Goal: Information Seeking & Learning: Learn about a topic

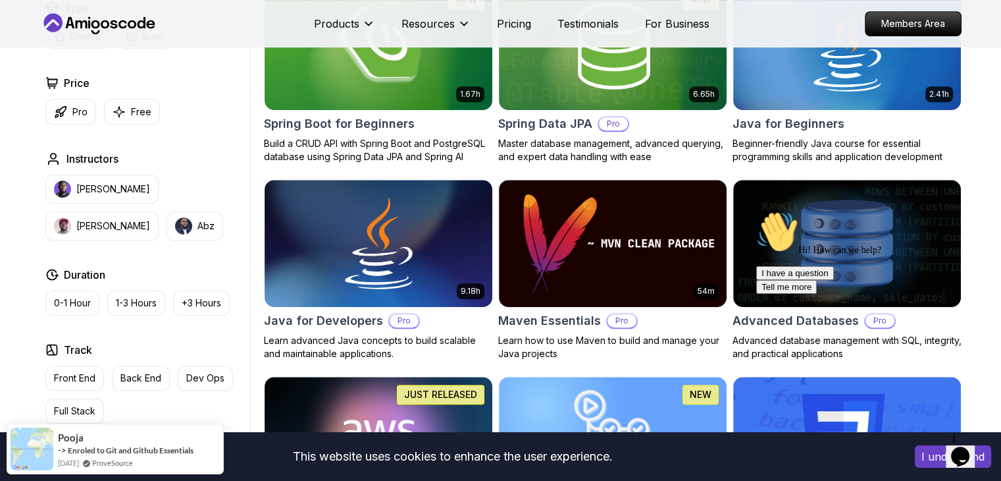
scroll to position [782, 0]
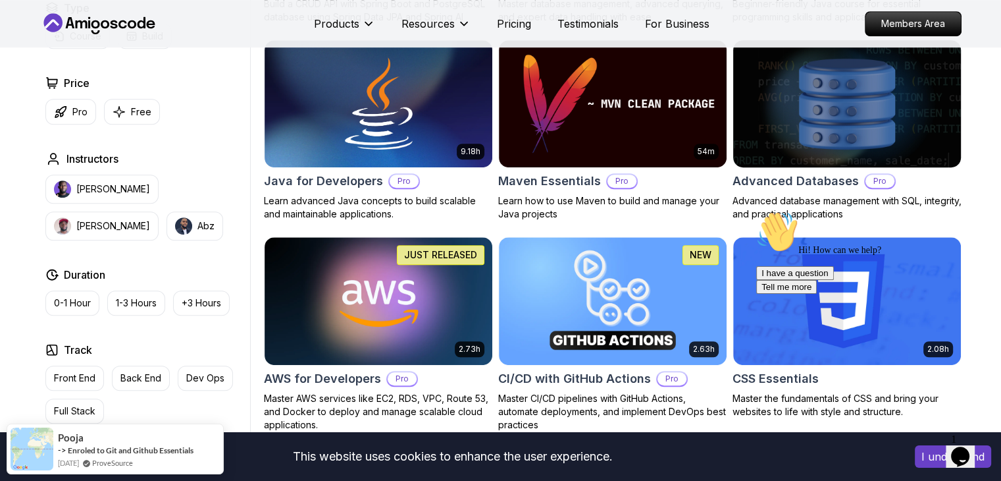
click at [779, 117] on img at bounding box center [847, 104] width 239 height 134
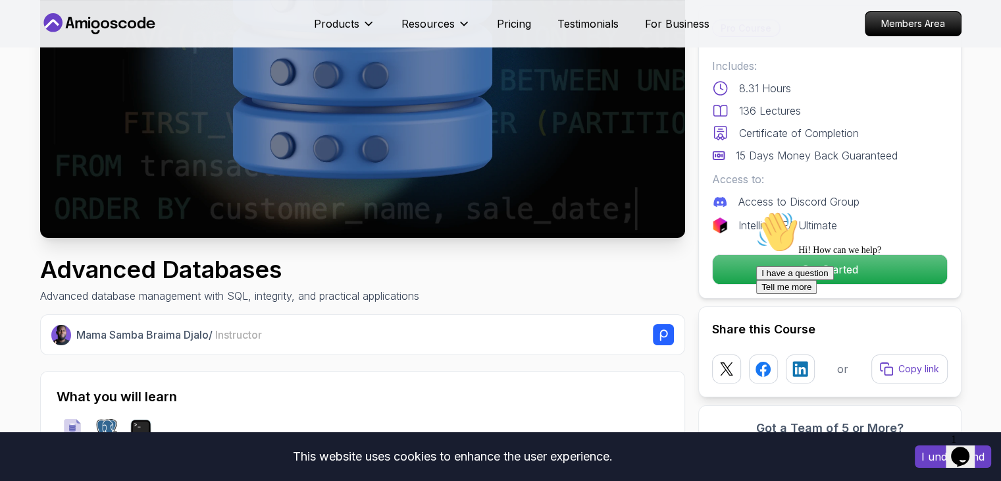
scroll to position [208, 0]
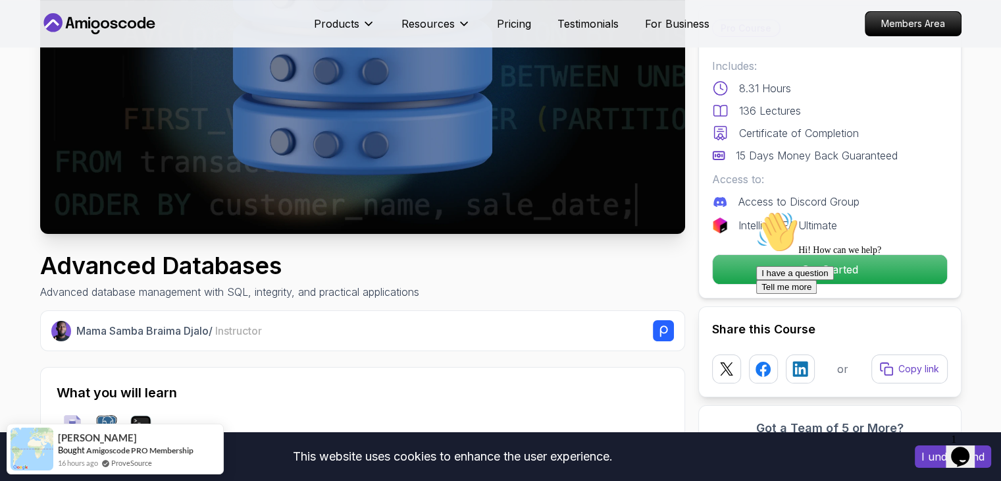
click at [847, 264] on div "Hi! How can we help? I have a question Tell me more" at bounding box center [875, 252] width 237 height 83
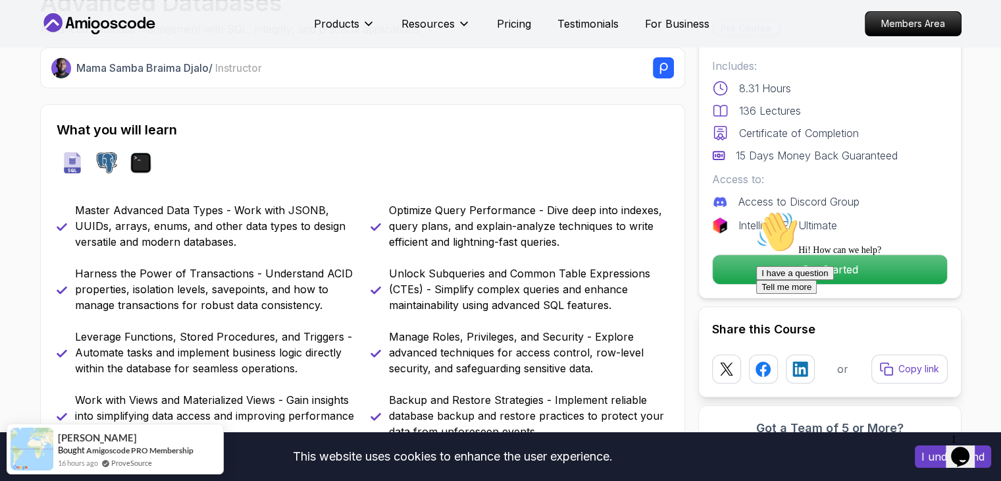
scroll to position [481, 0]
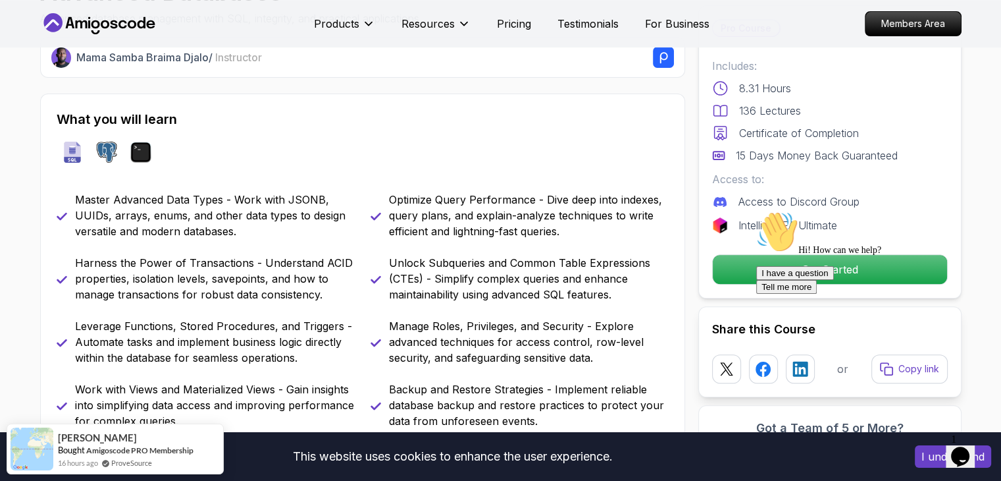
click at [757, 277] on div "Hi! How can we help? I have a question Tell me more" at bounding box center [875, 252] width 237 height 83
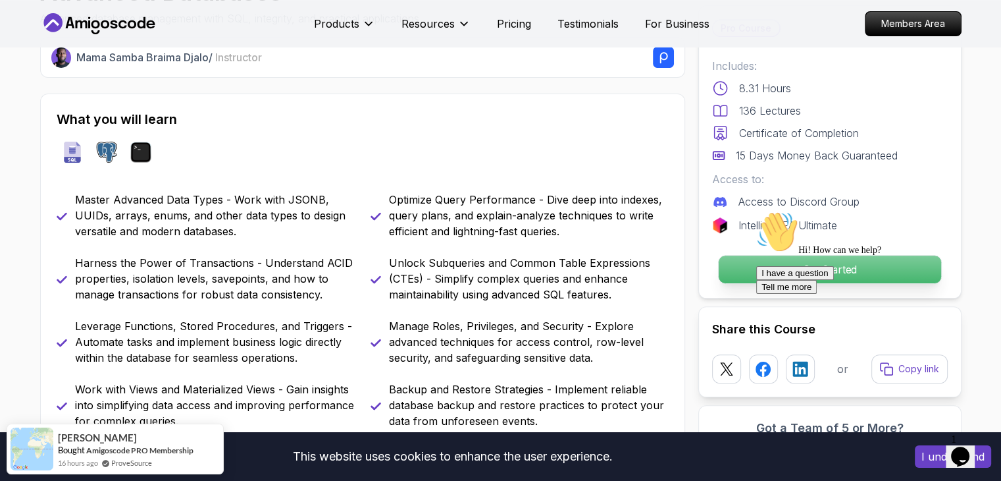
click at [745, 272] on p "Get Started" at bounding box center [829, 269] width 223 height 28
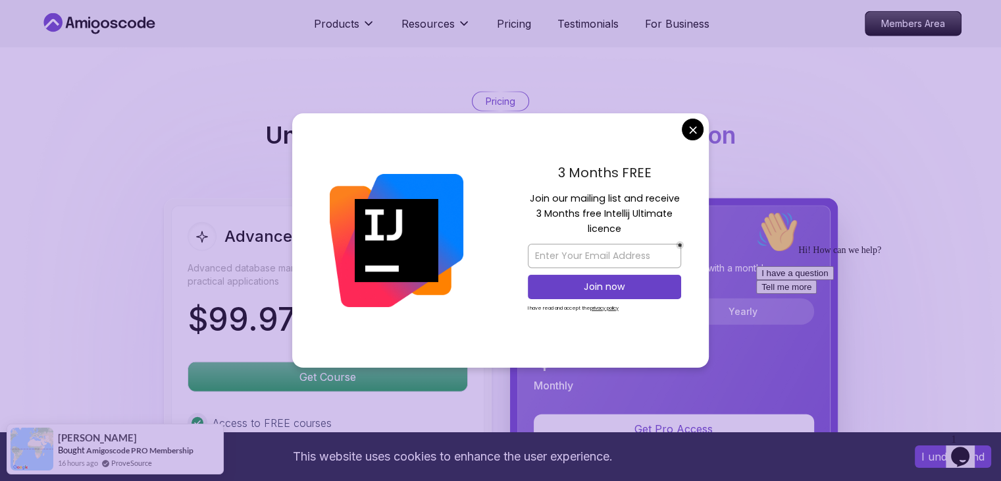
scroll to position [3599, 0]
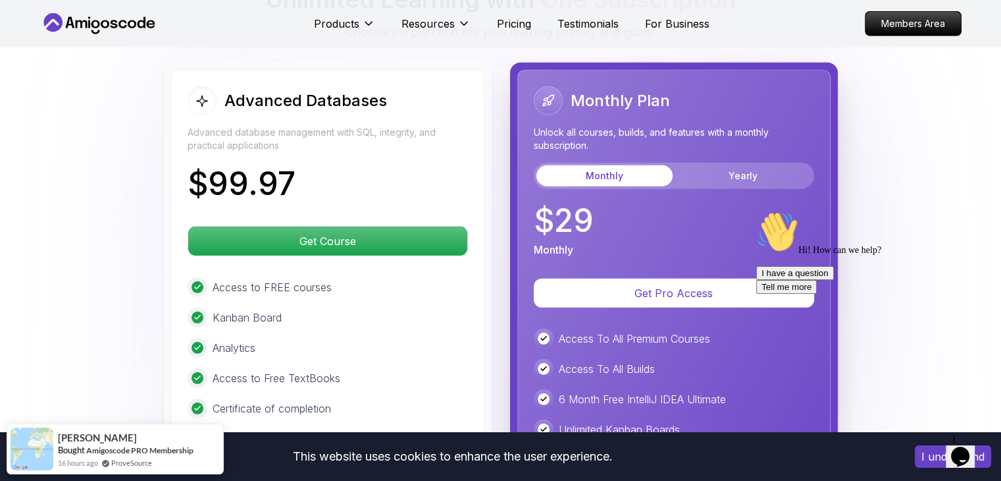
click at [697, 126] on p "Unlock all courses, builds, and features with a monthly subscription." at bounding box center [674, 139] width 280 height 26
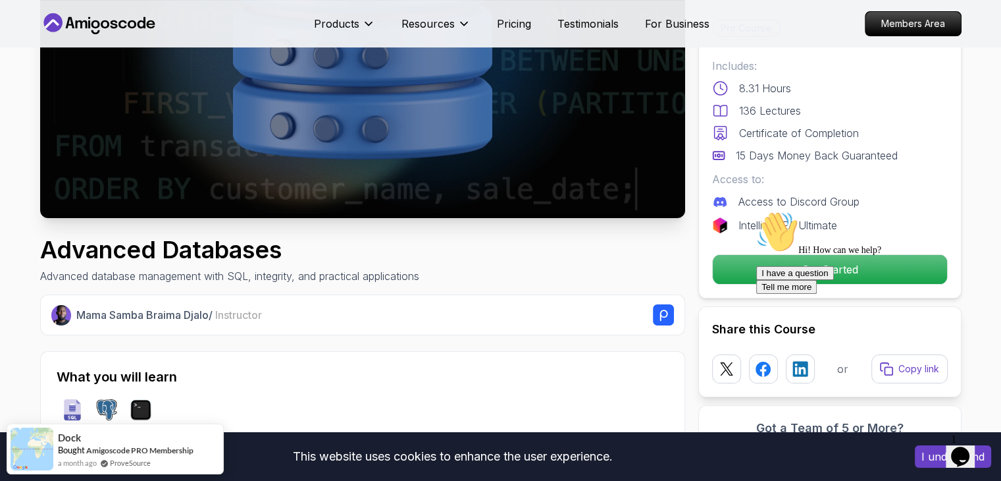
scroll to position [0, 0]
